Goal: Information Seeking & Learning: Learn about a topic

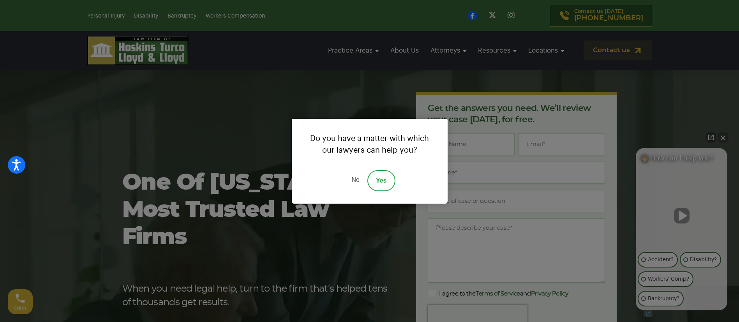
click at [106, 14] on div "Do you have a matter with which our lawyers can help you? No Yes" at bounding box center [369, 161] width 739 height 322
click at [357, 180] on link "No" at bounding box center [354, 180] width 23 height 21
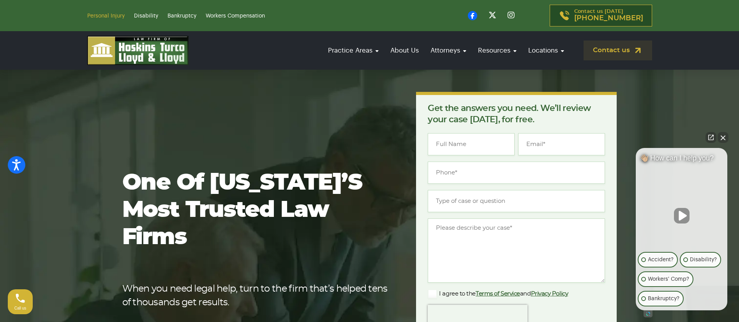
click at [106, 14] on link "Personal Injury" at bounding box center [105, 15] width 37 height 5
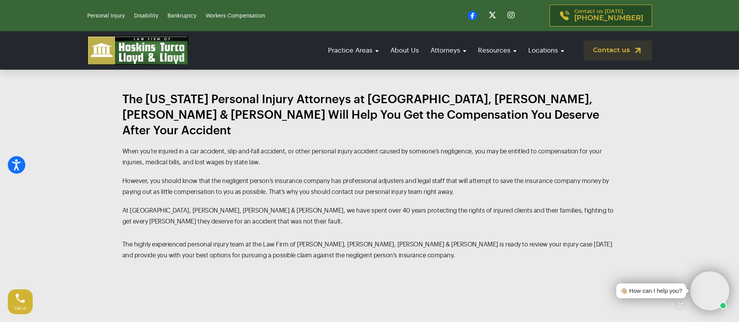
scroll to position [759, 0]
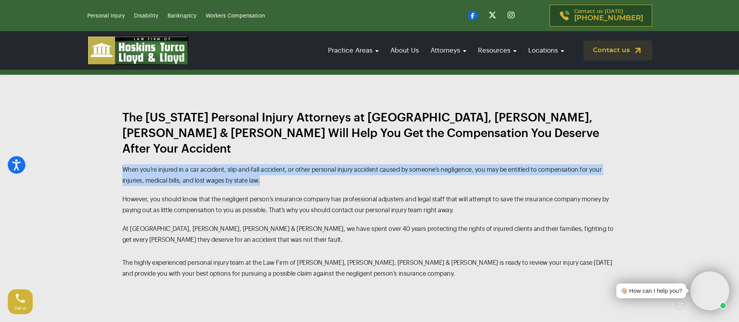
drag, startPoint x: 264, startPoint y: 165, endPoint x: 122, endPoint y: 153, distance: 141.8
click at [122, 164] on p "When you’re injured in a car accident, slip-and-fall accident, or other persona…" at bounding box center [369, 175] width 495 height 22
copy p "When you’re injured in a car accident, slip-and-fall accident, or other persona…"
